Goal: Find specific page/section: Locate a particular part of the current website

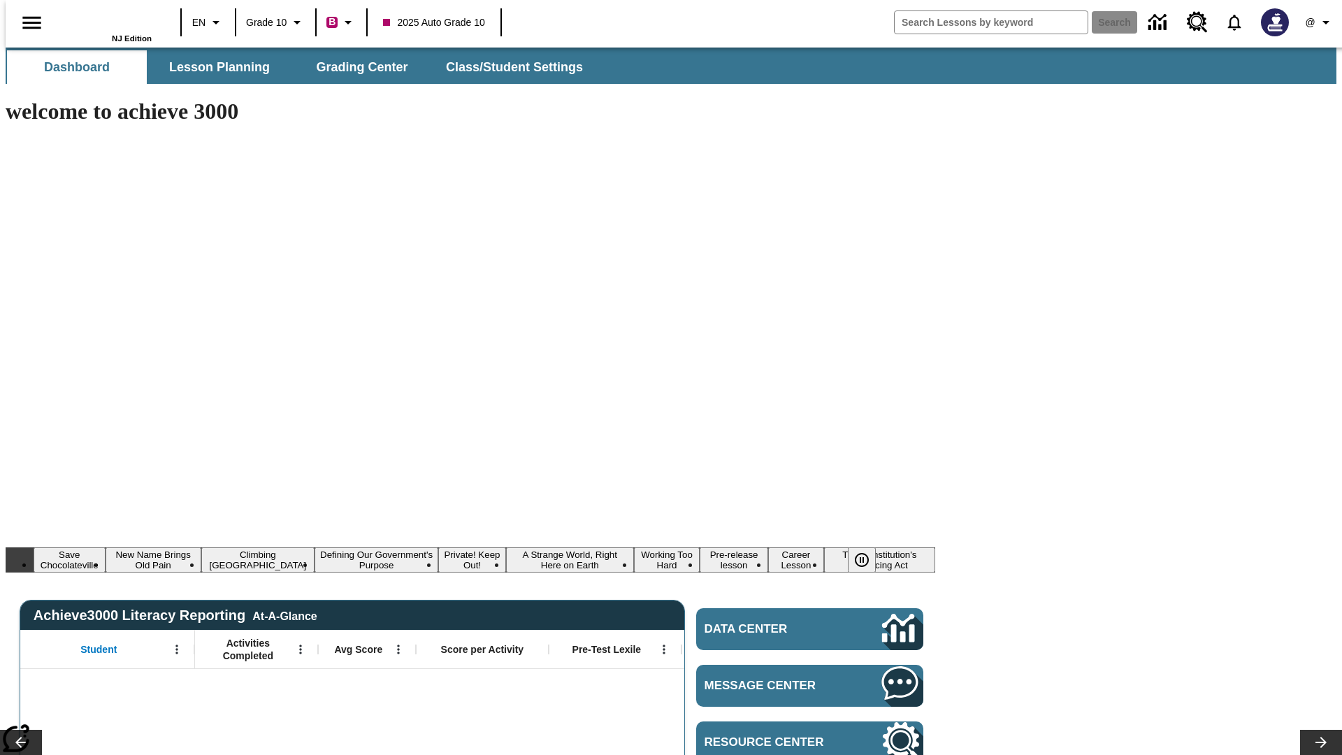
type input "-1"
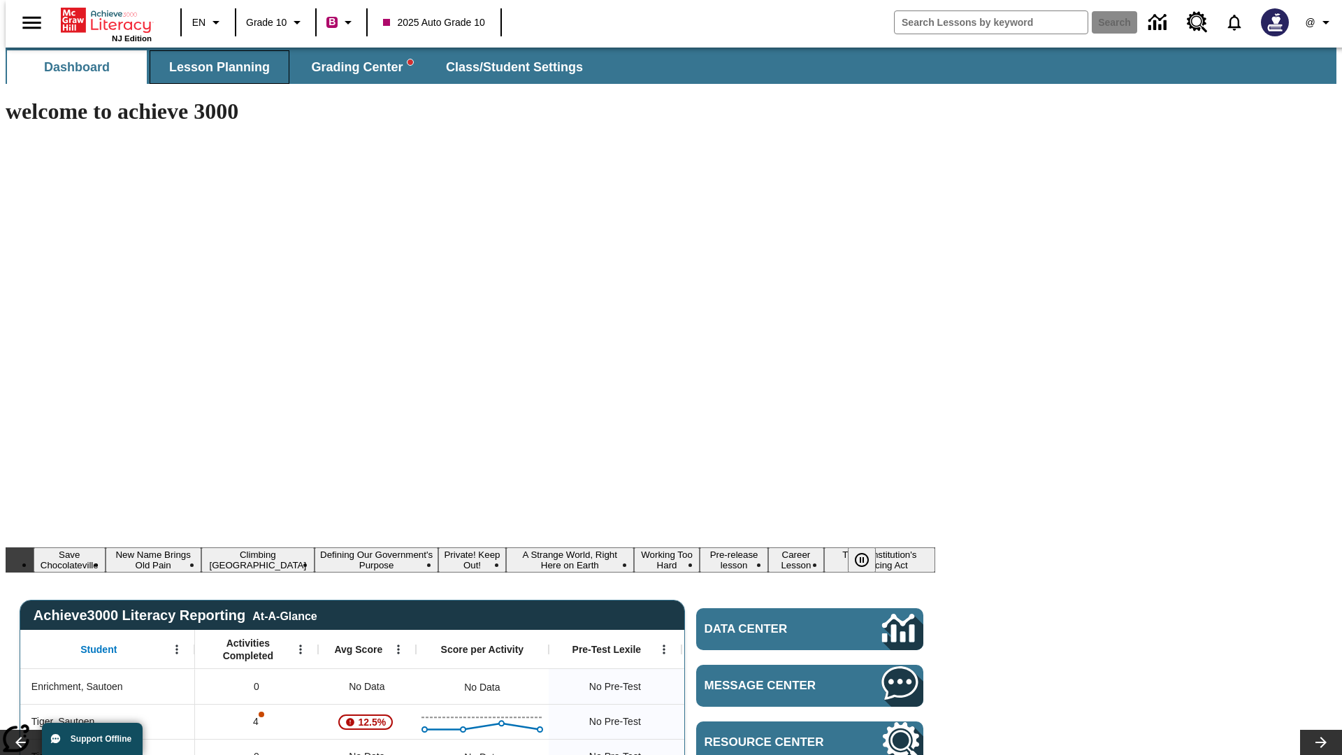
click at [214, 67] on span "Lesson Planning" at bounding box center [219, 67] width 101 height 16
